Goal: Task Accomplishment & Management: Use online tool/utility

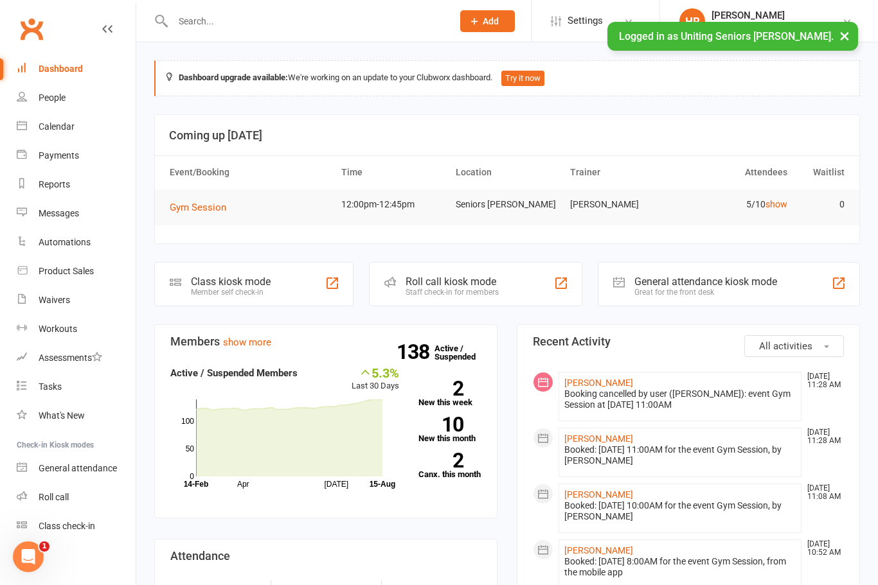
click at [449, 276] on div "Roll call kiosk mode" at bounding box center [452, 282] width 93 height 12
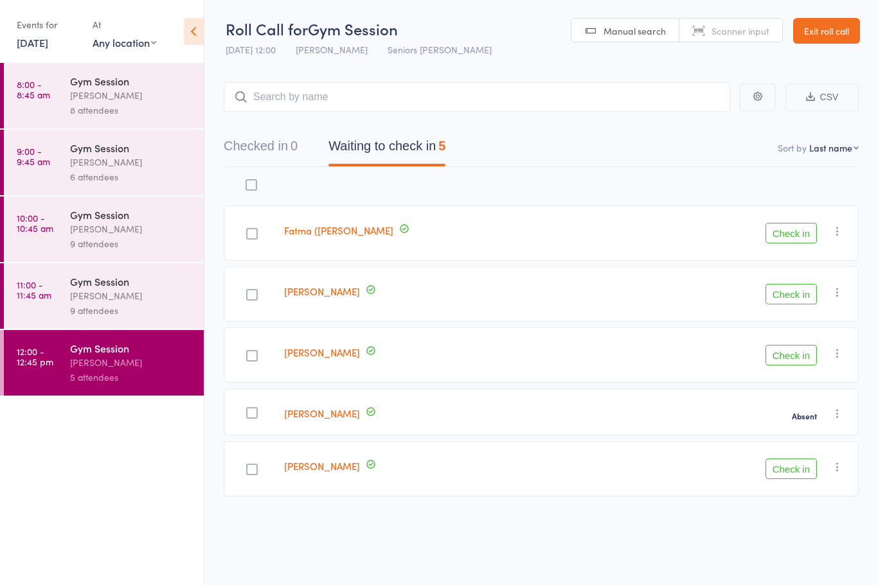
click at [379, 142] on button "Waiting to check in 5" at bounding box center [386, 149] width 117 height 34
click at [801, 228] on button "Check in" at bounding box center [790, 232] width 51 height 21
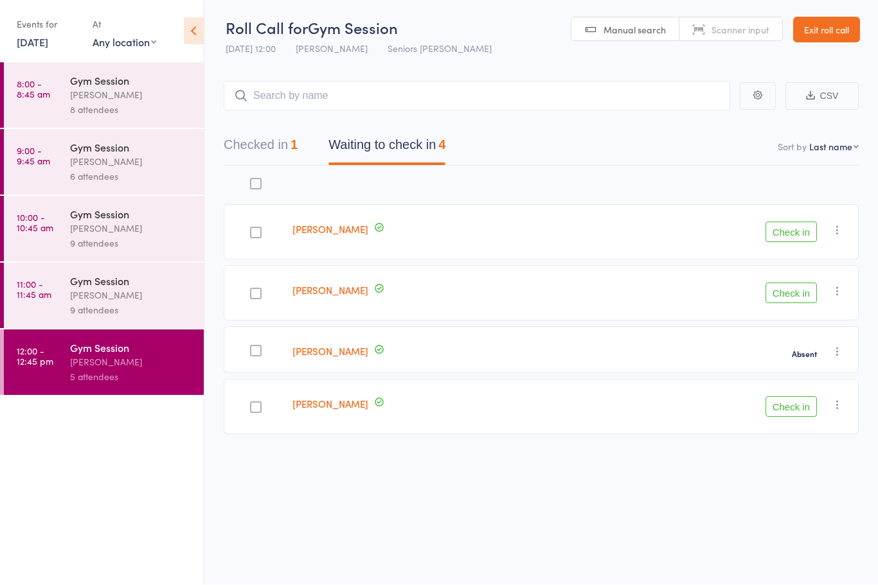
click at [253, 231] on div at bounding box center [256, 234] width 12 height 12
click at [253, 229] on input "checkbox" at bounding box center [253, 229] width 0 height 0
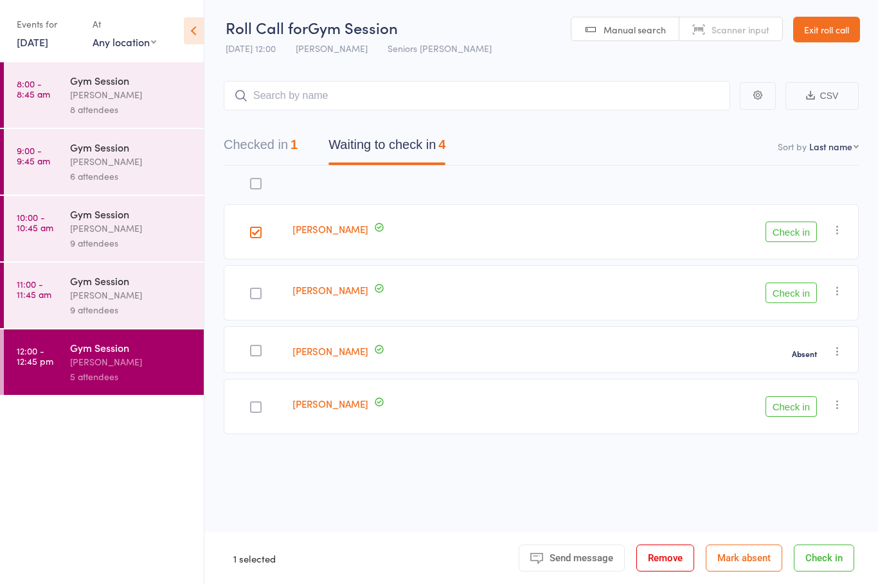
click at [799, 226] on button "Check in" at bounding box center [790, 232] width 51 height 21
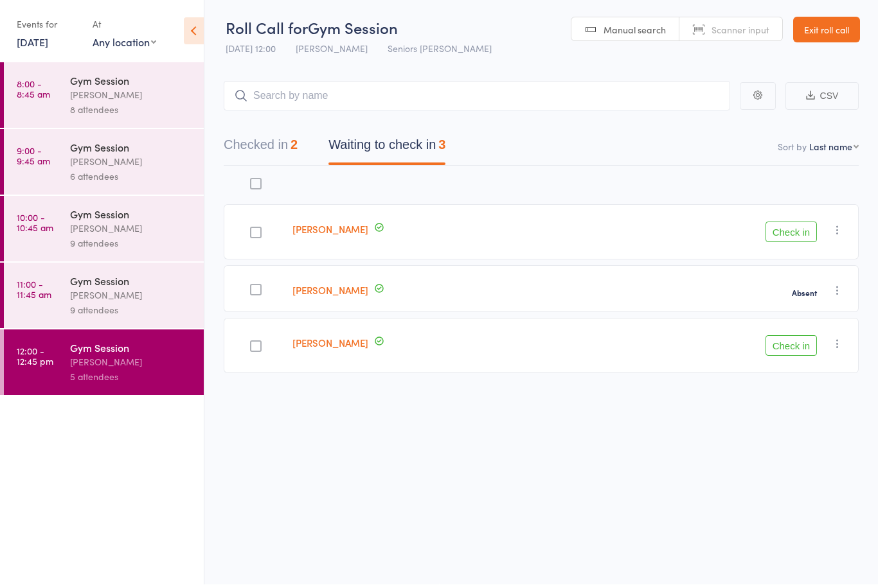
click at [102, 299] on div "[PERSON_NAME]" at bounding box center [131, 296] width 123 height 15
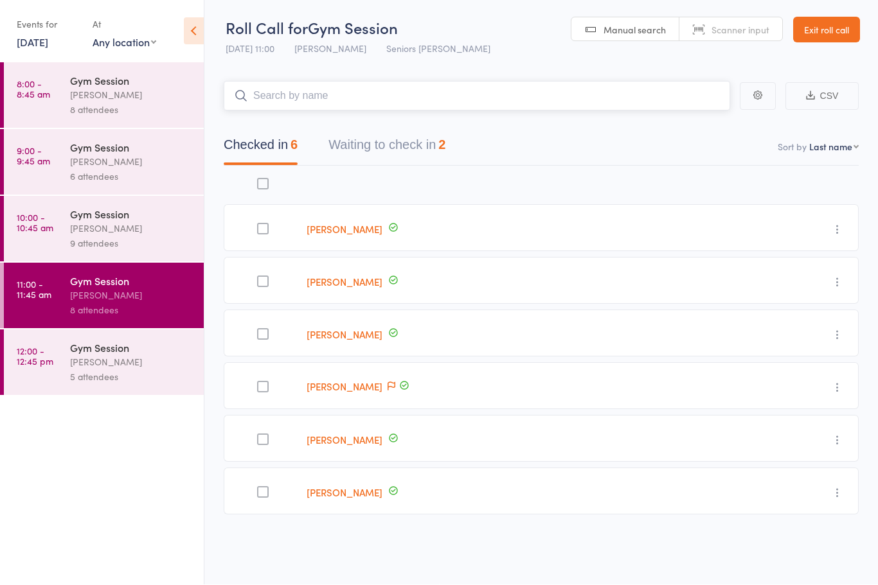
scroll to position [9, 0]
click at [107, 508] on ul "8:00 - 8:45 am Gym Session Haydon Rees 8 attendees 9:00 - 9:45 am Gym Session H…" at bounding box center [102, 324] width 204 height 523
click at [95, 519] on ul "8:00 - 8:45 am Gym Session Haydon Rees 8 attendees 9:00 - 9:45 am Gym Session H…" at bounding box center [102, 324] width 204 height 523
